Goal: Navigation & Orientation: Find specific page/section

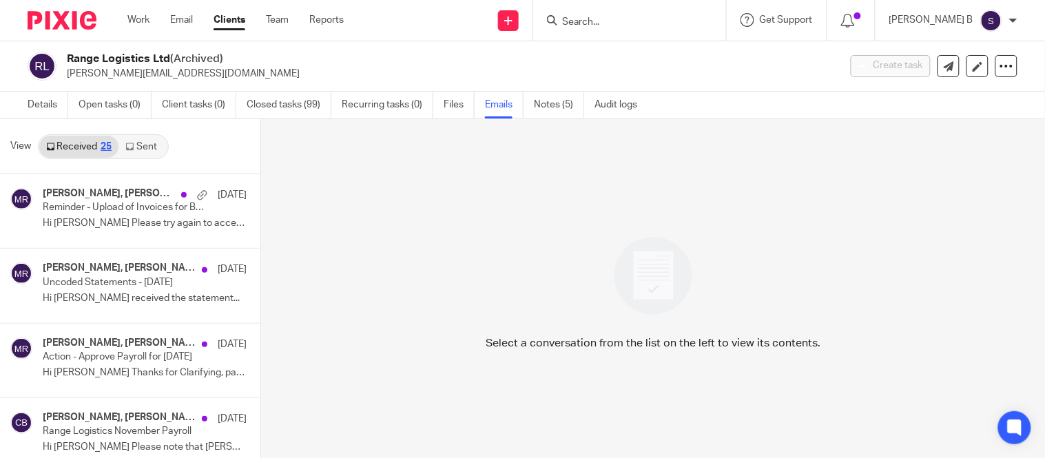
click at [233, 23] on link "Clients" at bounding box center [230, 20] width 32 height 14
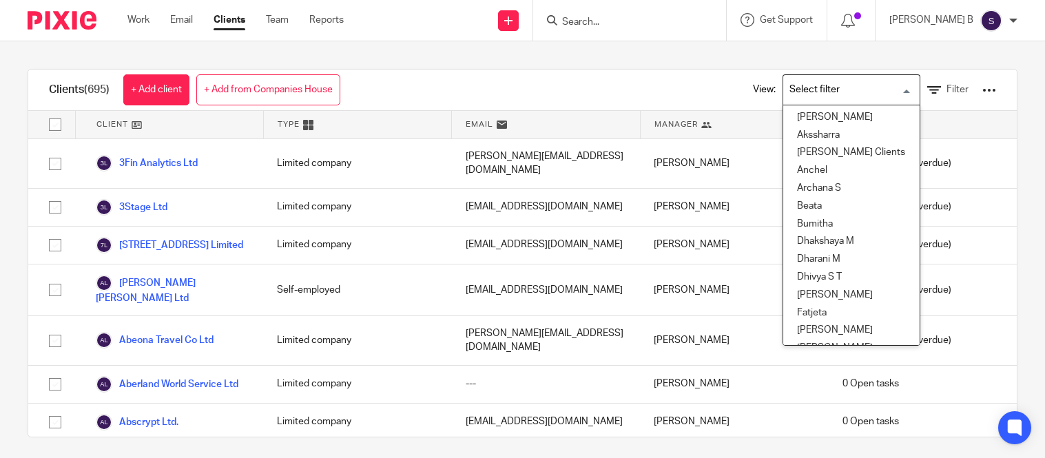
click at [785, 88] on input "Search for option" at bounding box center [848, 90] width 127 height 24
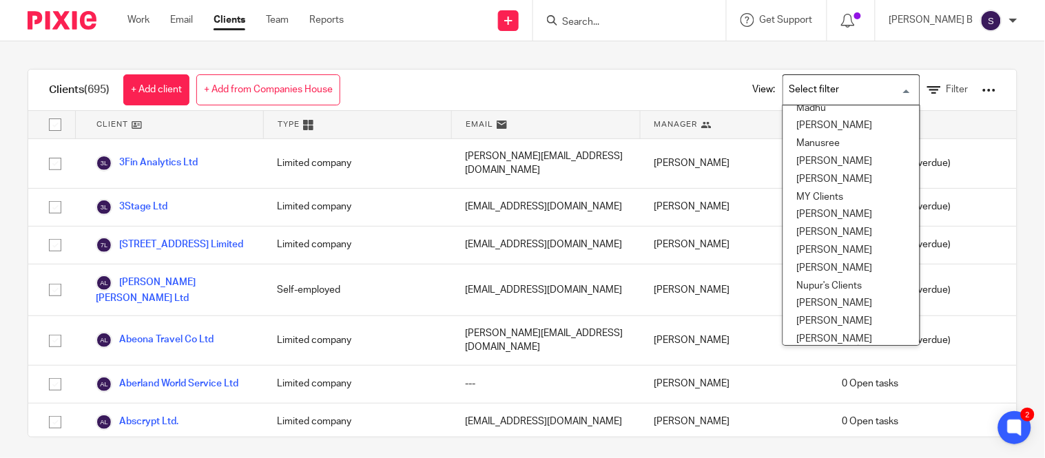
scroll to position [666, 0]
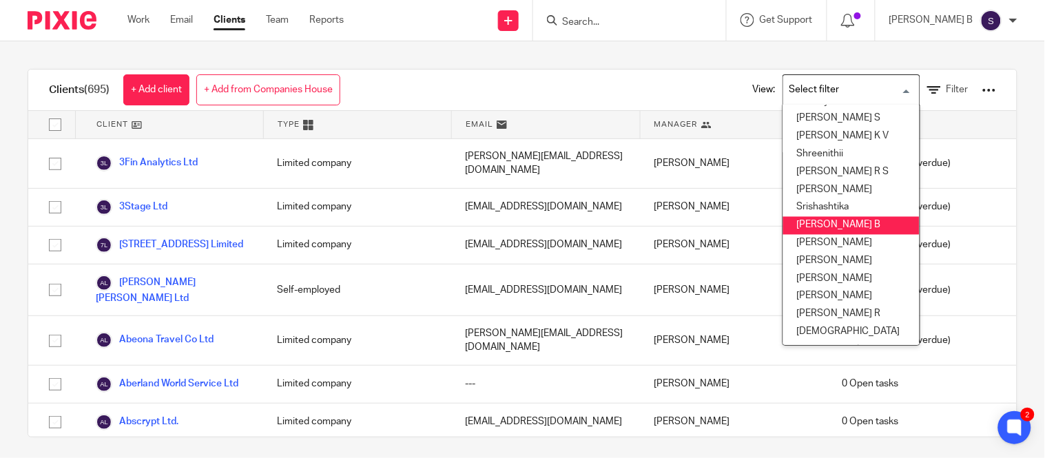
click at [841, 217] on li "[PERSON_NAME] B" at bounding box center [851, 226] width 136 height 18
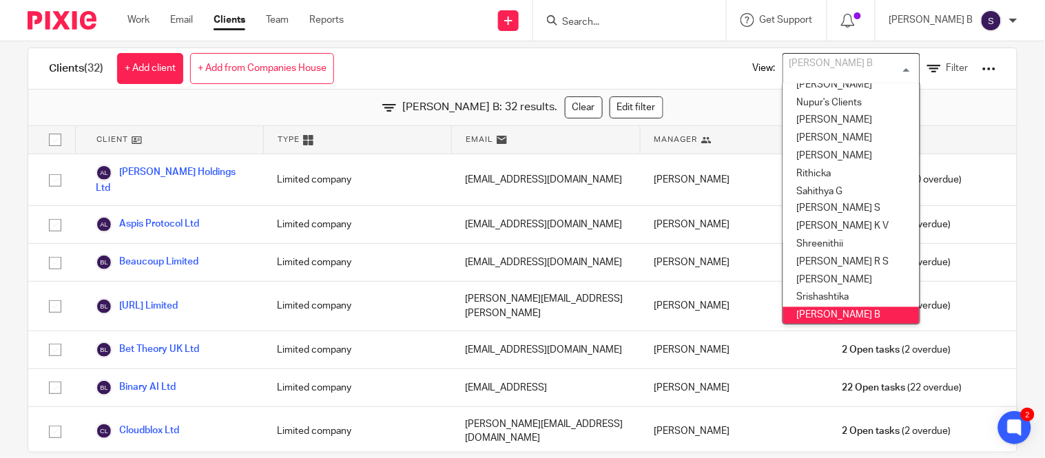
scroll to position [0, 0]
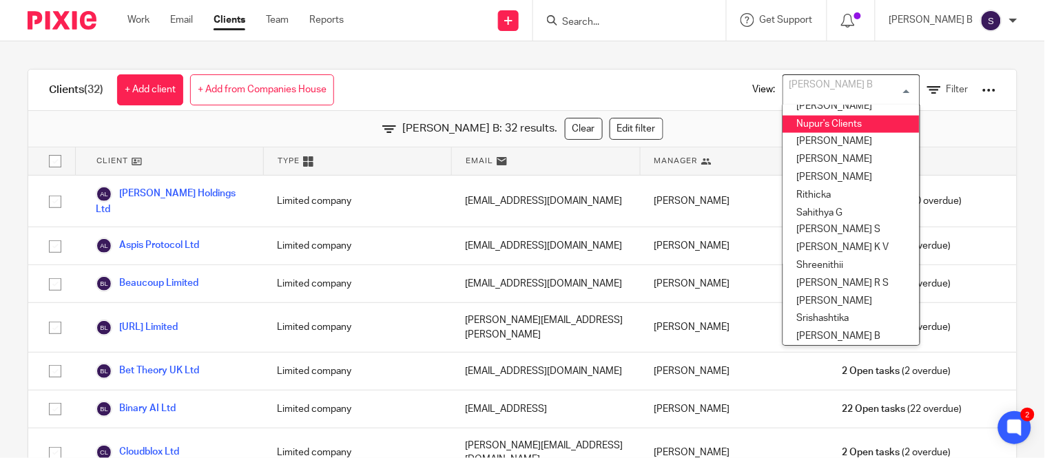
click at [608, 70] on div "Clients (32) + Add client + Add from Companies House View: Subashree B Loading.…" at bounding box center [522, 90] width 989 height 41
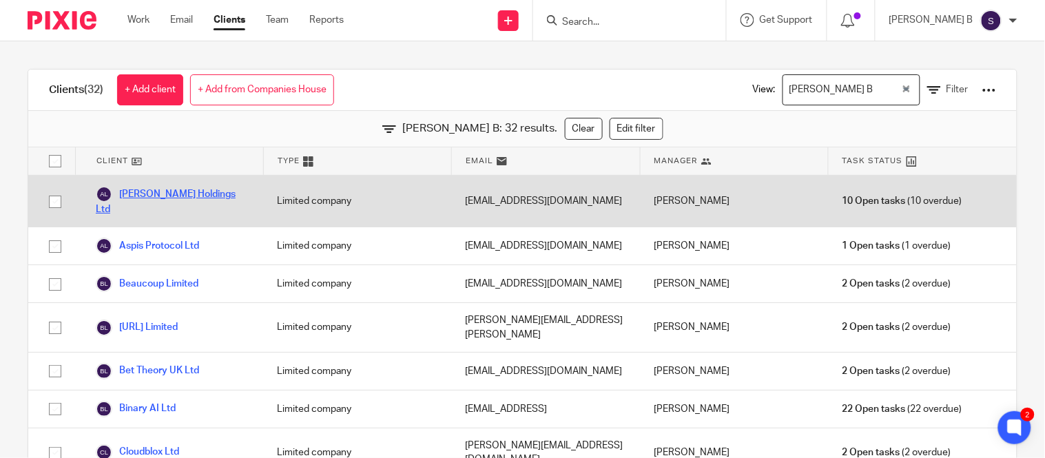
drag, startPoint x: 180, startPoint y: 201, endPoint x: 198, endPoint y: 194, distance: 19.2
click at [217, 202] on div "Andeen Holdings Ltd" at bounding box center [169, 201] width 188 height 51
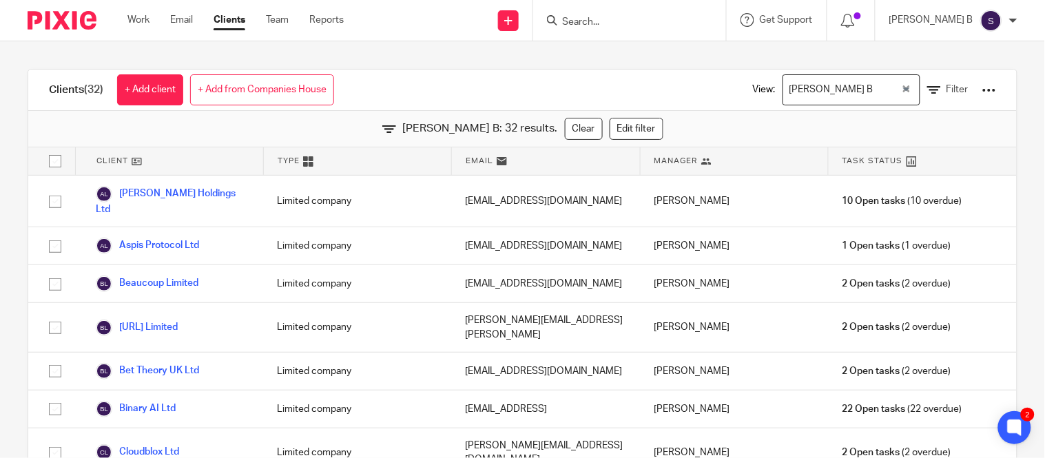
click at [412, 93] on div "Clients (32) + Add client + Add from Companies House View: Subashree B Loading.…" at bounding box center [522, 90] width 989 height 41
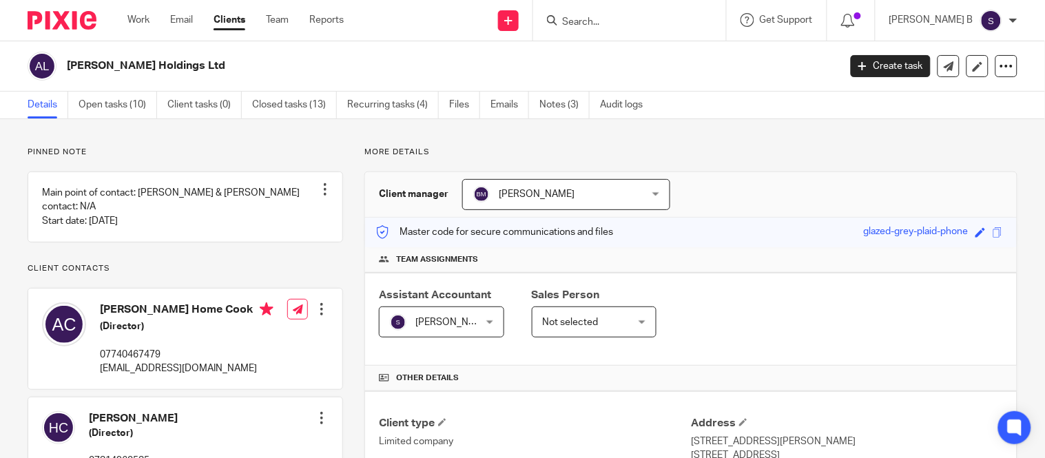
scroll to position [515, 0]
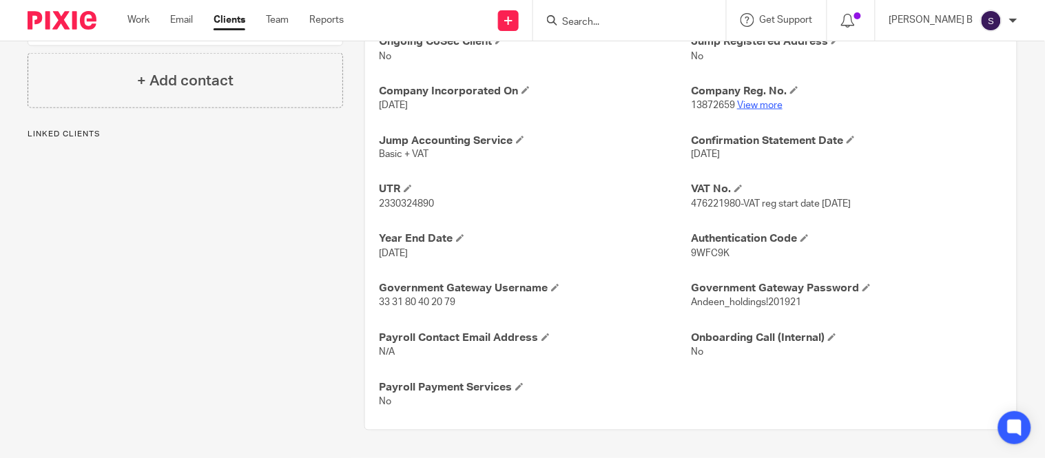
click at [761, 104] on link "View more" at bounding box center [759, 106] width 45 height 10
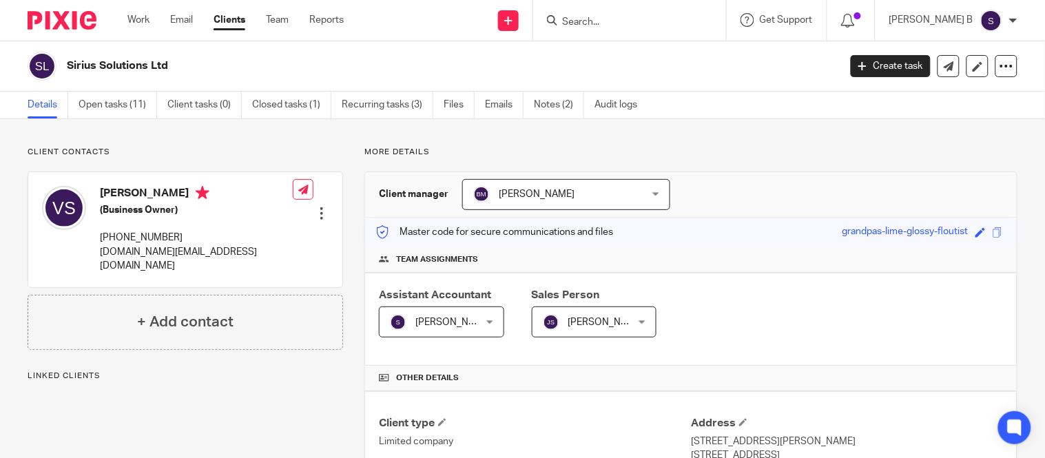
scroll to position [306, 0]
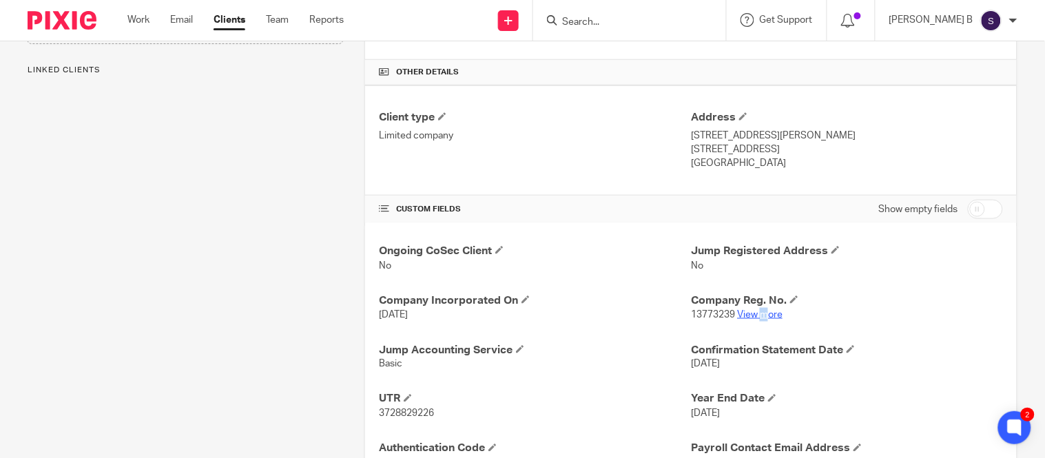
click at [759, 312] on p "13773239 View more" at bounding box center [847, 315] width 312 height 14
click at [758, 314] on link "View more" at bounding box center [759, 315] width 45 height 10
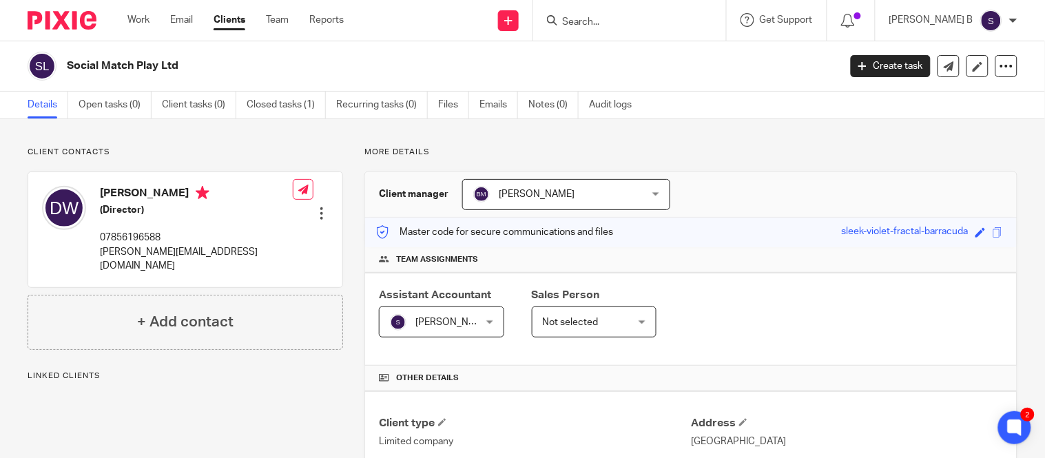
scroll to position [389, 0]
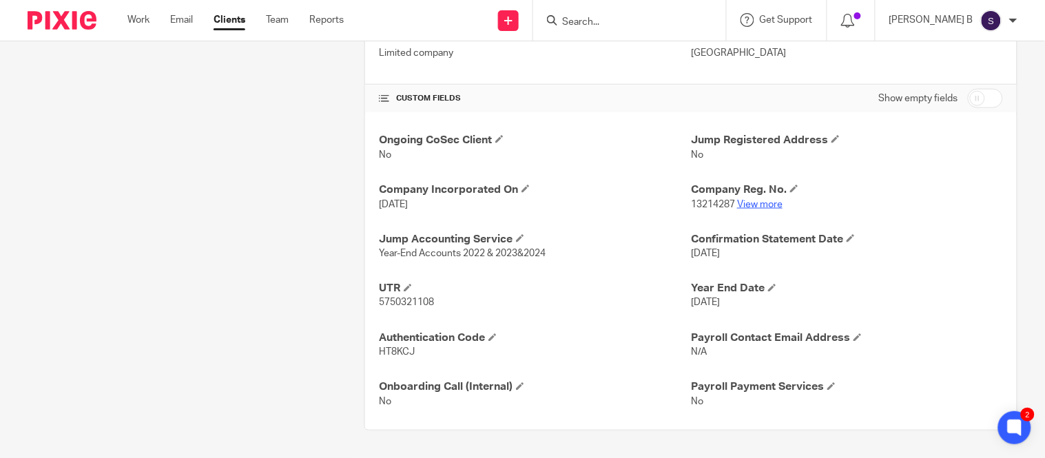
click at [750, 204] on link "View more" at bounding box center [759, 205] width 45 height 10
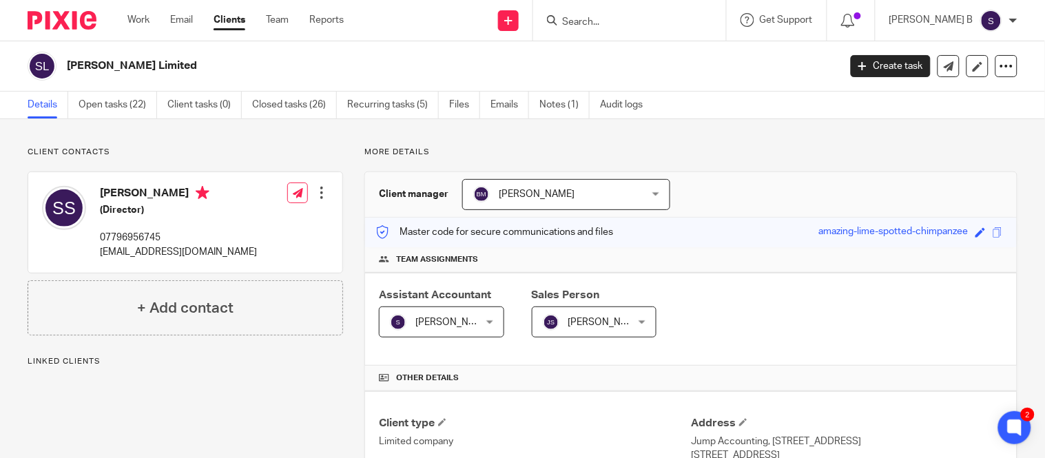
scroll to position [382, 0]
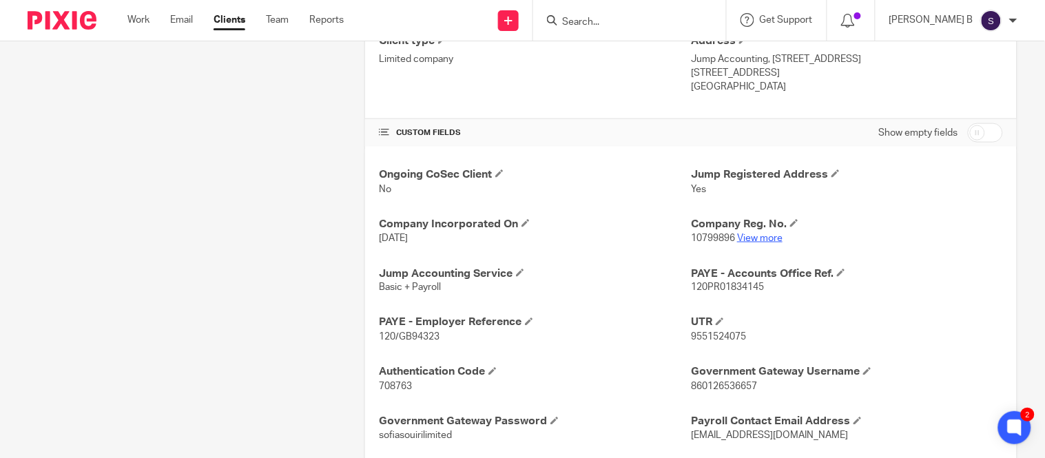
click at [762, 241] on link "View more" at bounding box center [759, 239] width 45 height 10
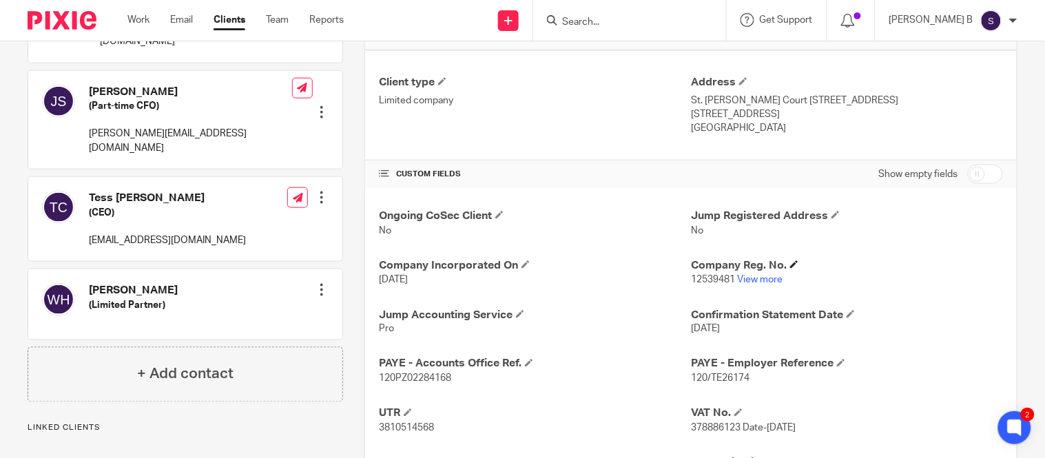
scroll to position [382, 0]
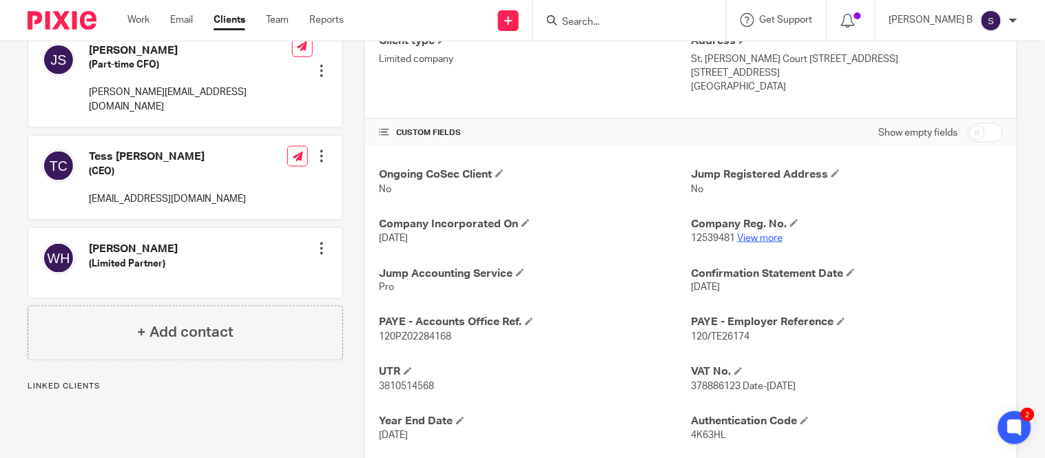
click at [756, 234] on link "View more" at bounding box center [759, 239] width 45 height 10
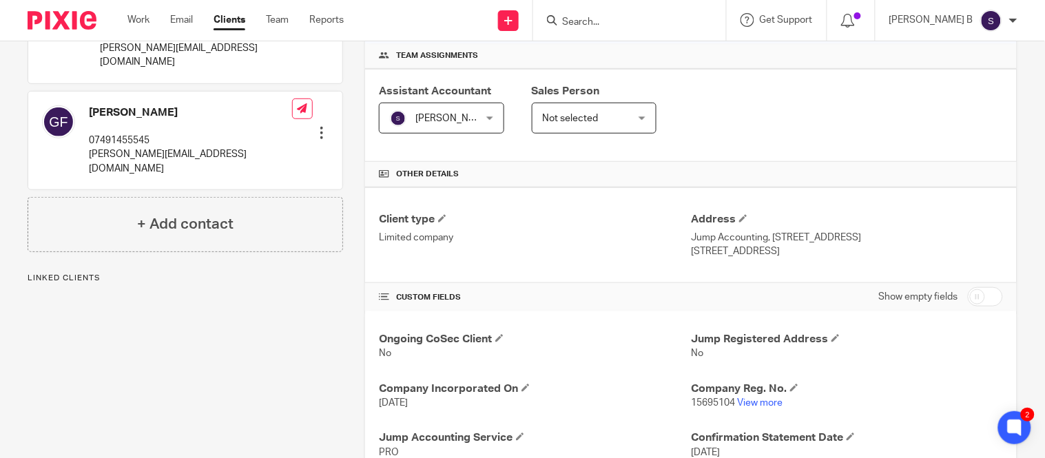
scroll to position [459, 0]
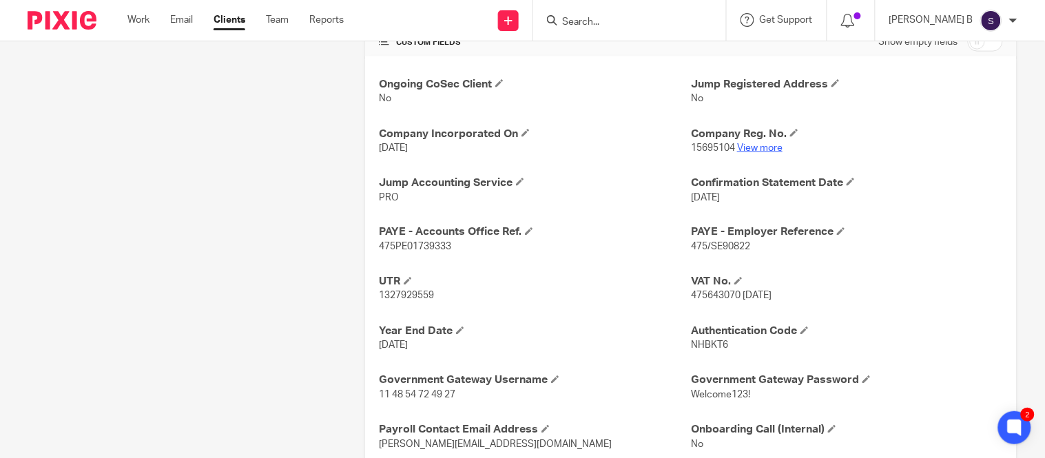
click at [754, 152] on link "View more" at bounding box center [759, 148] width 45 height 10
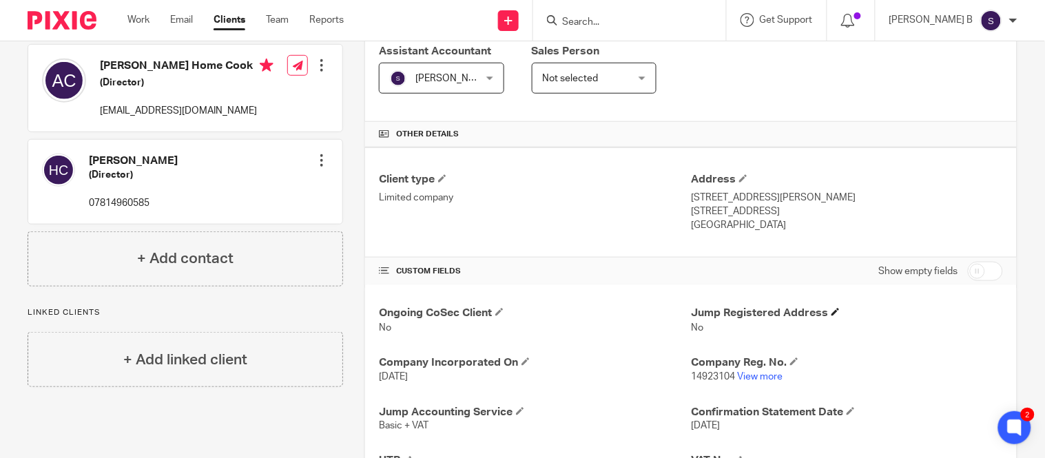
scroll to position [382, 0]
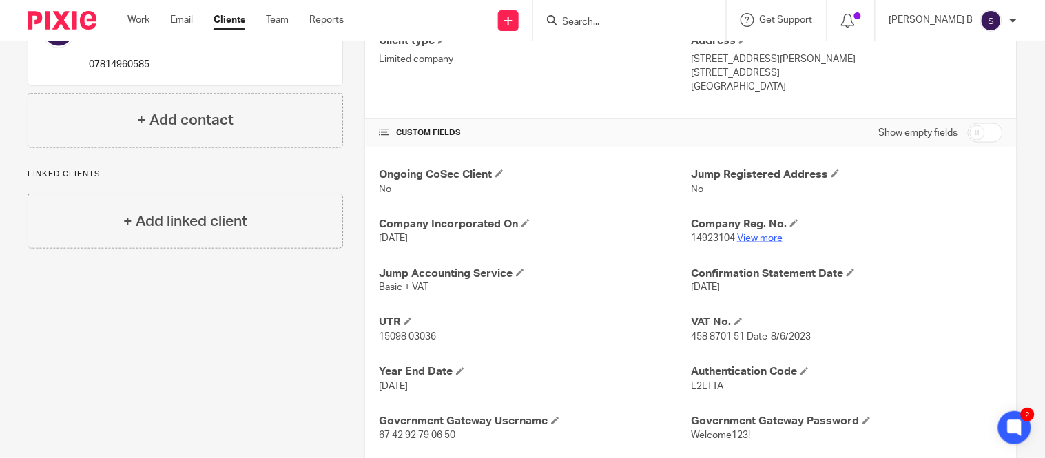
click at [751, 238] on link "View more" at bounding box center [759, 239] width 45 height 10
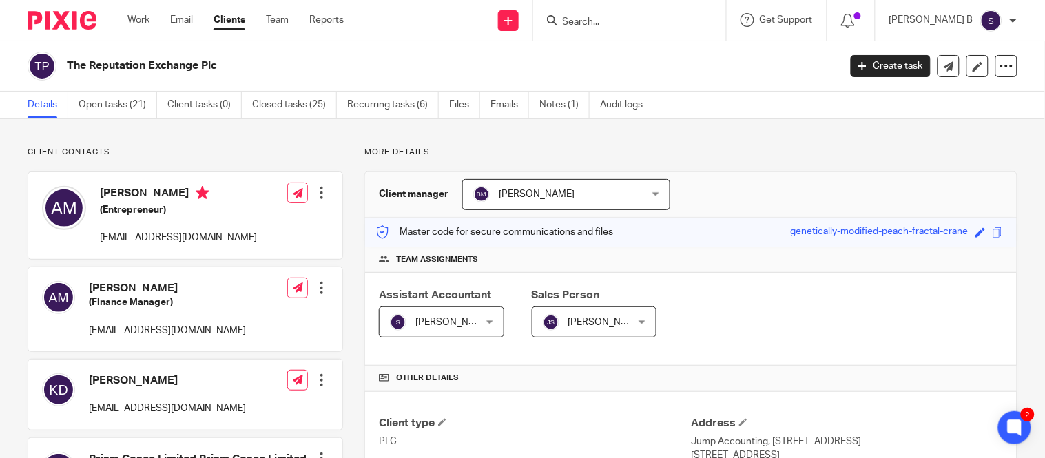
scroll to position [306, 0]
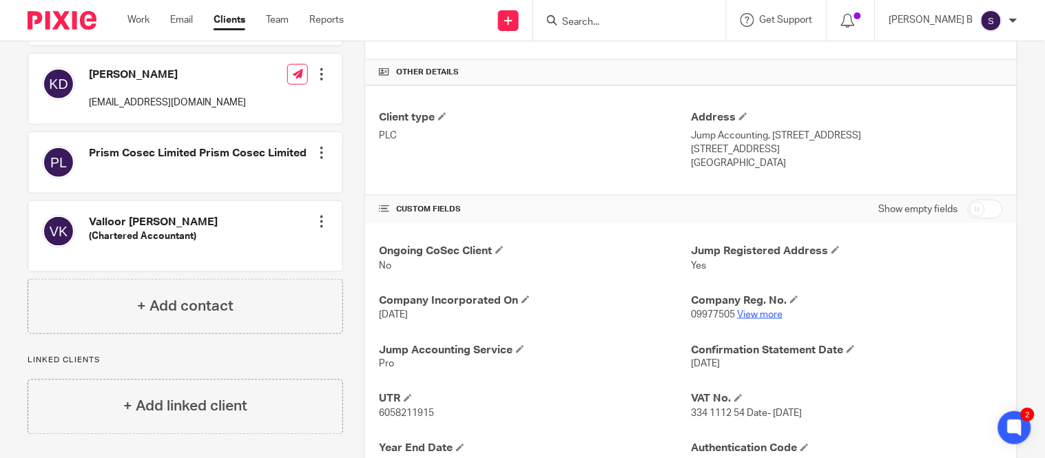
click at [761, 316] on link "View more" at bounding box center [759, 315] width 45 height 10
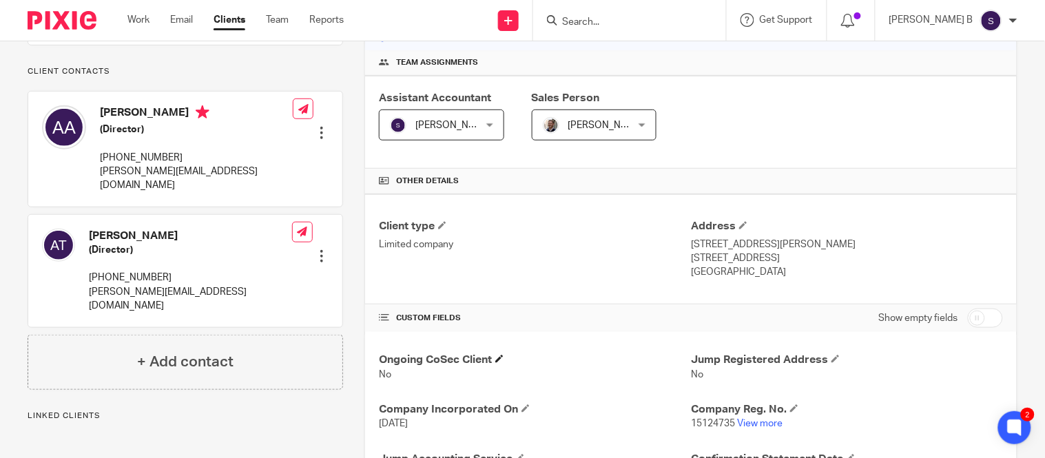
scroll to position [306, 0]
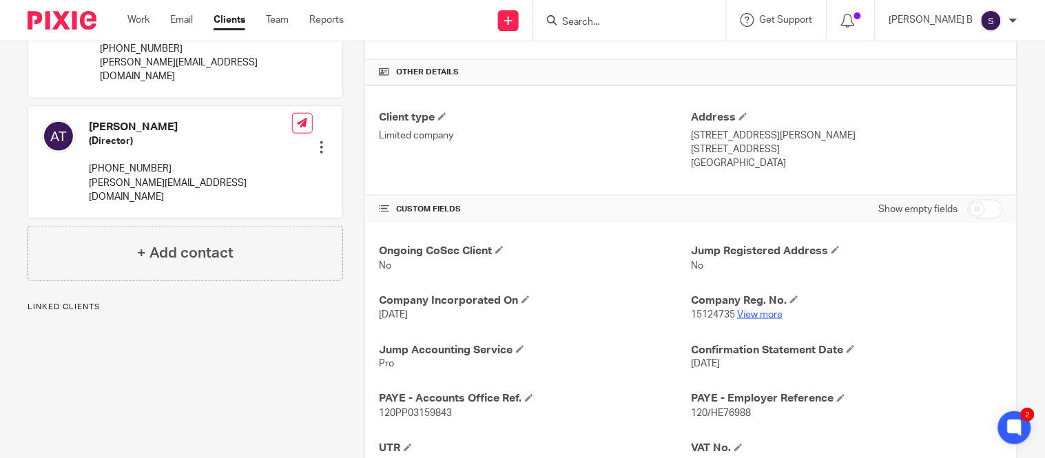
click at [743, 311] on link "View more" at bounding box center [759, 315] width 45 height 10
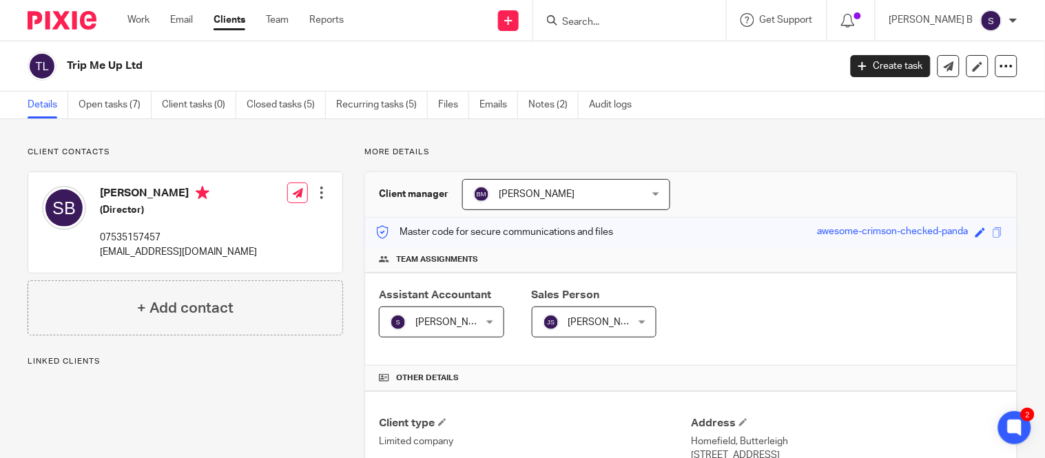
scroll to position [382, 0]
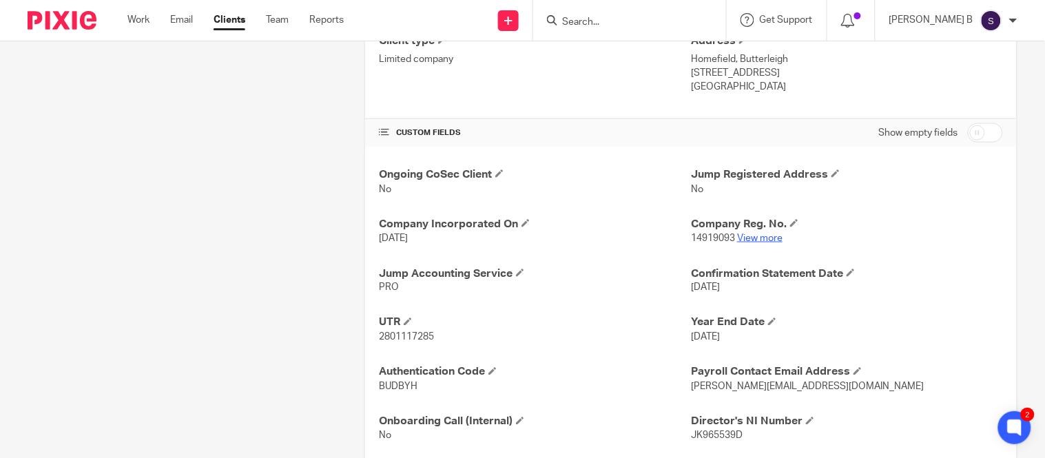
click at [753, 239] on link "View more" at bounding box center [759, 239] width 45 height 10
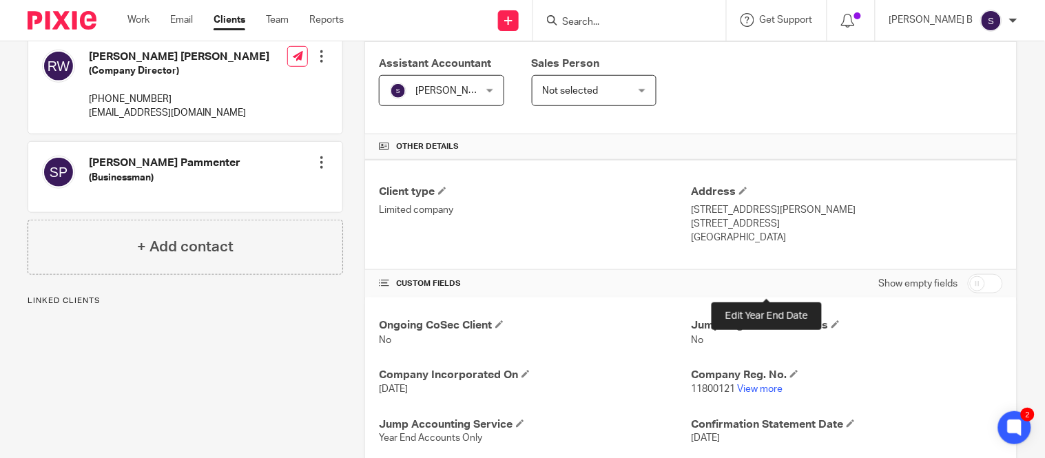
scroll to position [417, 0]
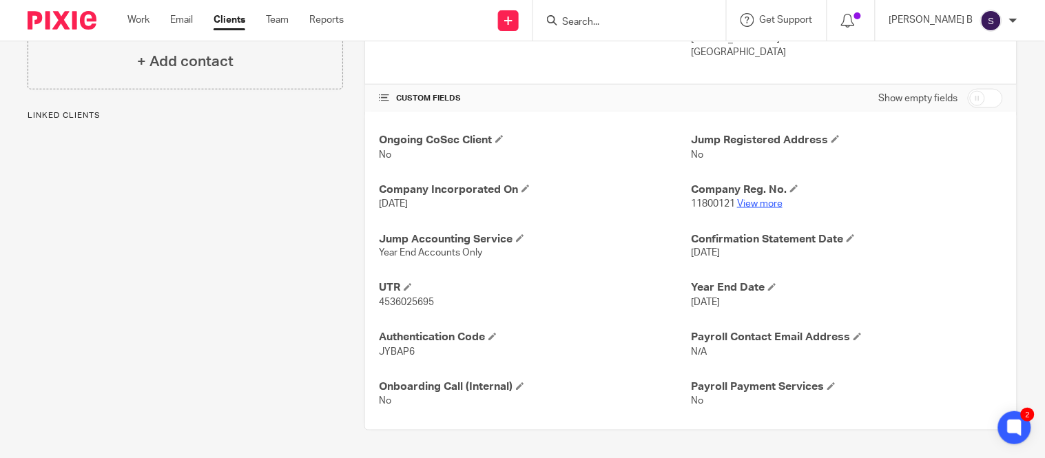
click at [752, 207] on link "View more" at bounding box center [759, 204] width 45 height 10
